Goal: Task Accomplishment & Management: Manage account settings

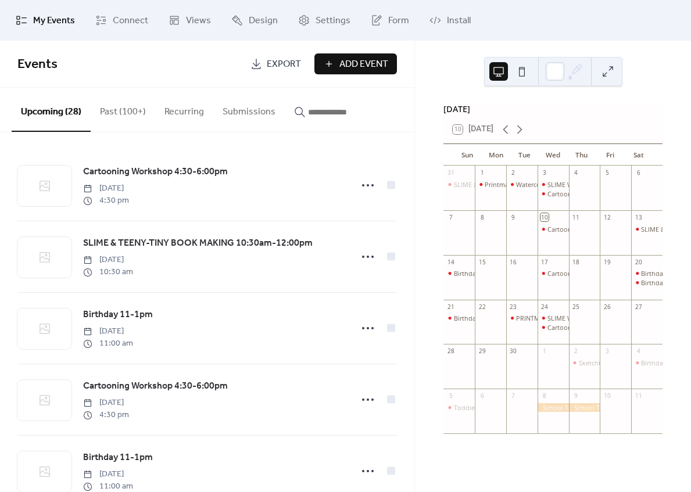
click at [121, 113] on button "Past (100+)" at bounding box center [123, 109] width 65 height 43
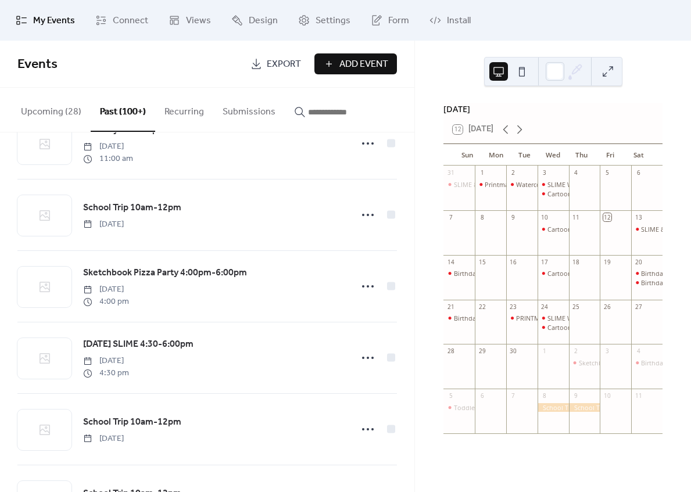
scroll to position [1827, 0]
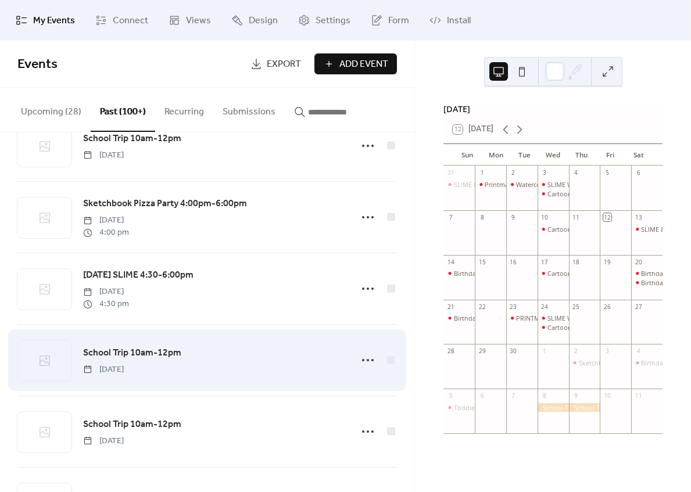
click at [167, 360] on span "School Trip 10am-12pm" at bounding box center [132, 353] width 98 height 14
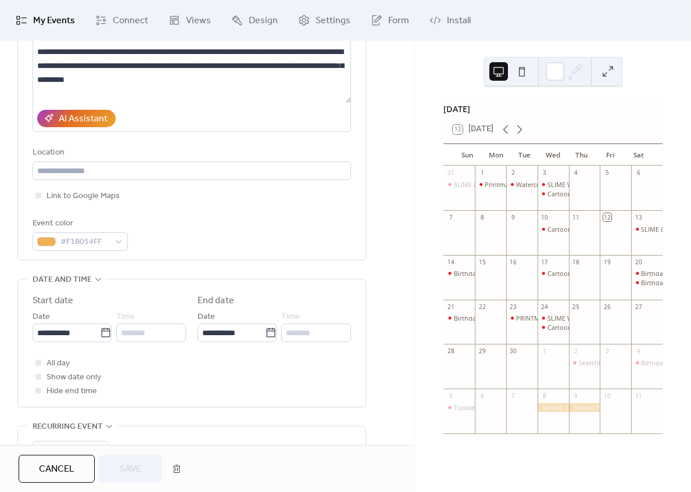
scroll to position [173, 0]
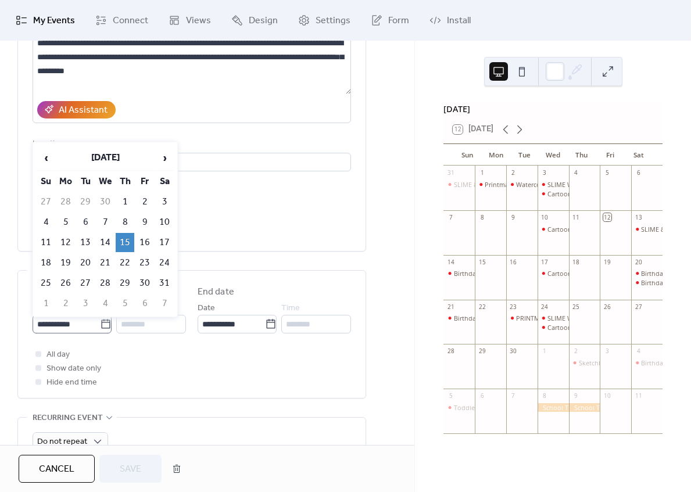
click at [104, 326] on icon at bounding box center [106, 325] width 12 height 12
click at [100, 326] on input "**********" at bounding box center [66, 324] width 67 height 19
click at [166, 158] on span "›" at bounding box center [164, 157] width 17 height 23
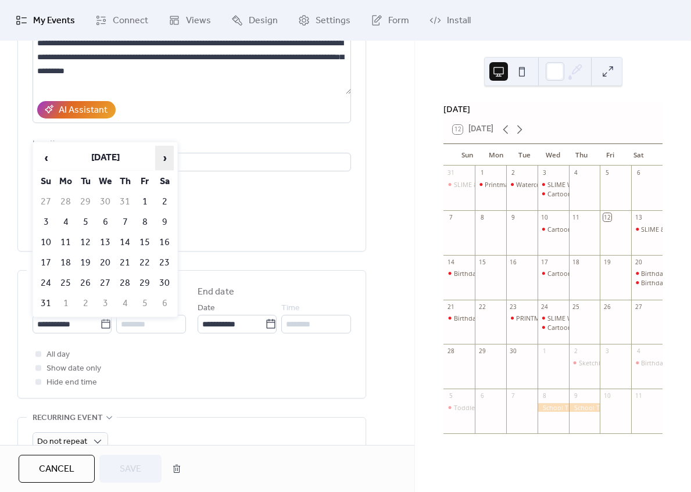
click at [166, 158] on span "›" at bounding box center [164, 157] width 17 height 23
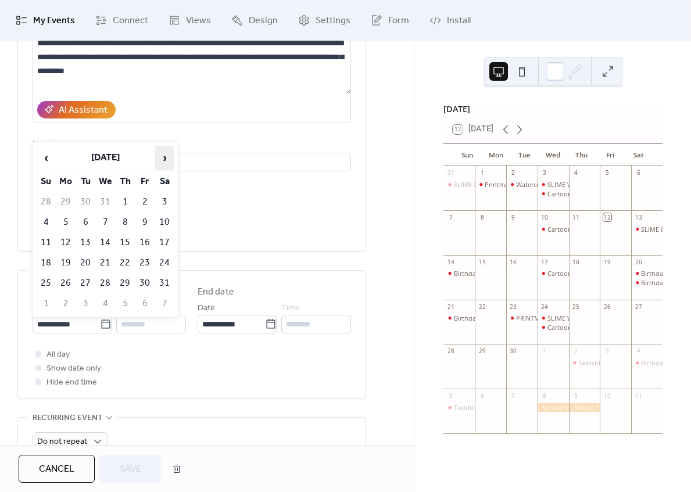
click at [166, 158] on span "›" at bounding box center [164, 157] width 17 height 23
click at [47, 159] on span "‹" at bounding box center [45, 157] width 17 height 23
click at [147, 241] on td "13" at bounding box center [144, 242] width 19 height 19
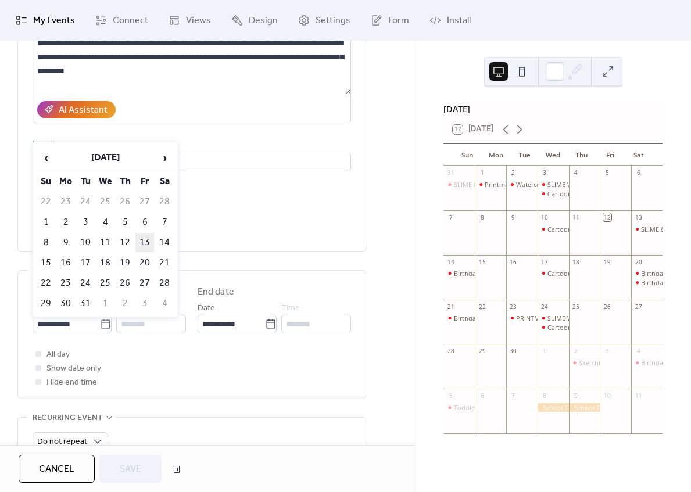
type input "**********"
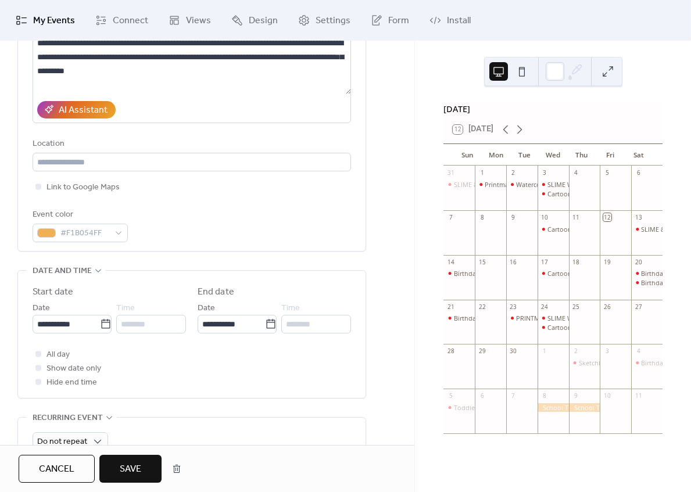
click at [138, 465] on span "Save" at bounding box center [131, 470] width 22 height 14
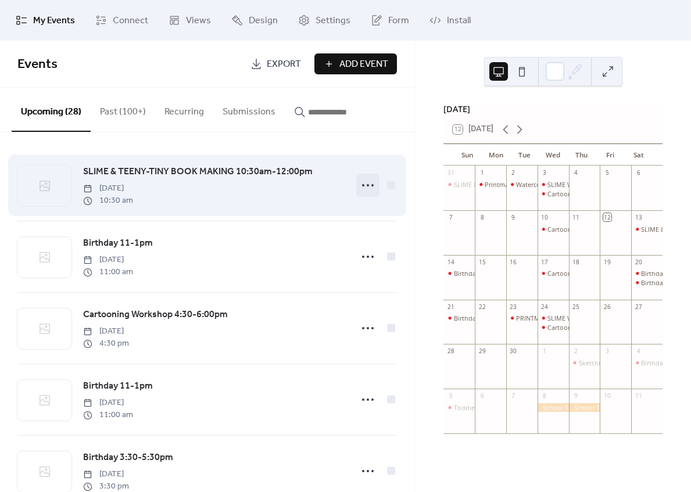
click at [367, 185] on circle at bounding box center [368, 185] width 2 height 2
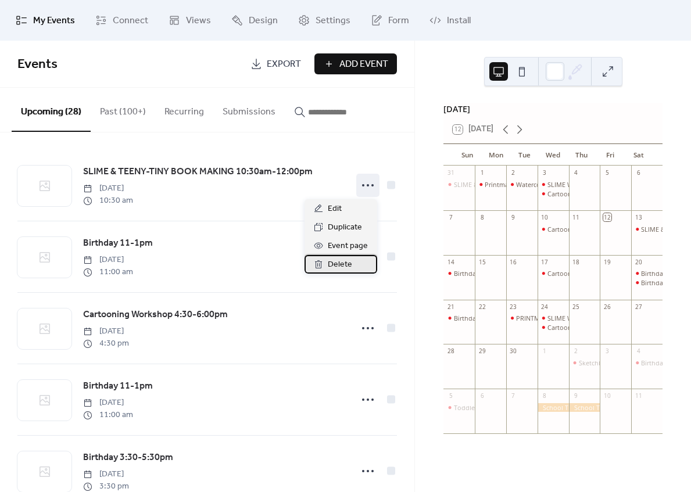
click at [341, 267] on span "Delete" at bounding box center [340, 265] width 24 height 14
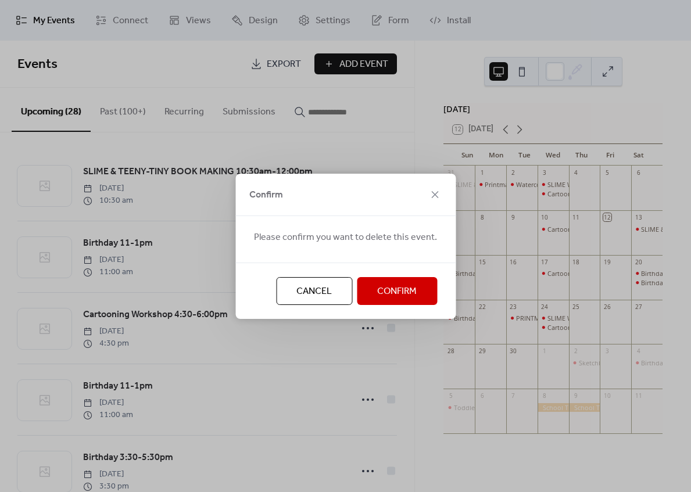
click at [402, 287] on span "Confirm" at bounding box center [397, 292] width 40 height 14
